Goal: Find specific page/section

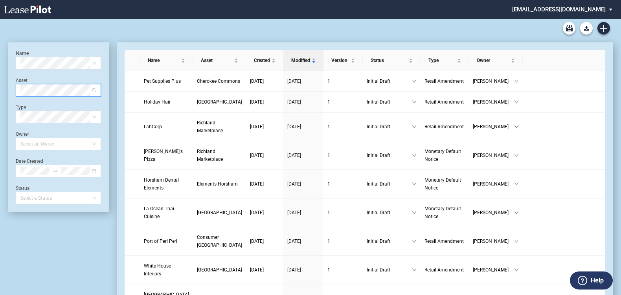
click at [95, 89] on span at bounding box center [58, 90] width 76 height 12
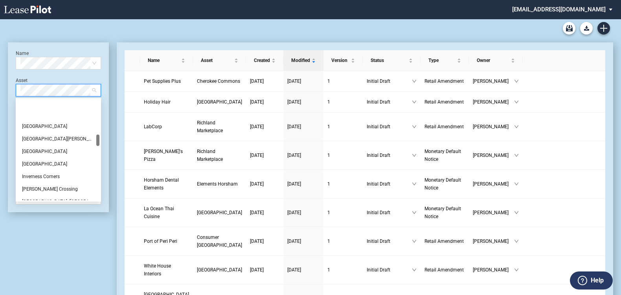
scroll to position [312, 0]
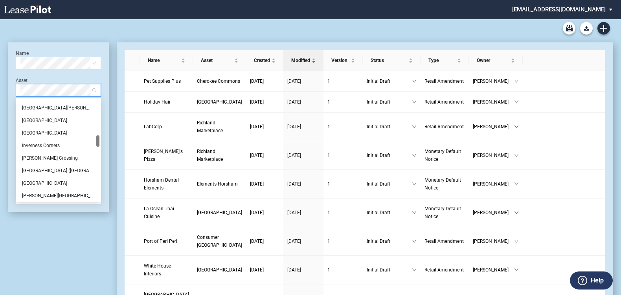
drag, startPoint x: 98, startPoint y: 105, endPoint x: 88, endPoint y: 141, distance: 37.0
click at [88, 141] on div "[GEOGRAPHIC_DATA] [PERSON_NAME][GEOGRAPHIC_DATA][PERSON_NAME] [GEOGRAPHIC_DATA]…" at bounding box center [58, 150] width 82 height 101
click at [51, 148] on div "Inverness Corners" at bounding box center [58, 146] width 73 height 8
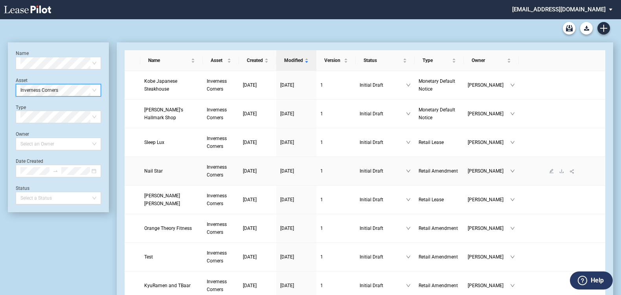
click at [178, 170] on link "Nail Star" at bounding box center [171, 171] width 55 height 8
